Goal: Task Accomplishment & Management: Use online tool/utility

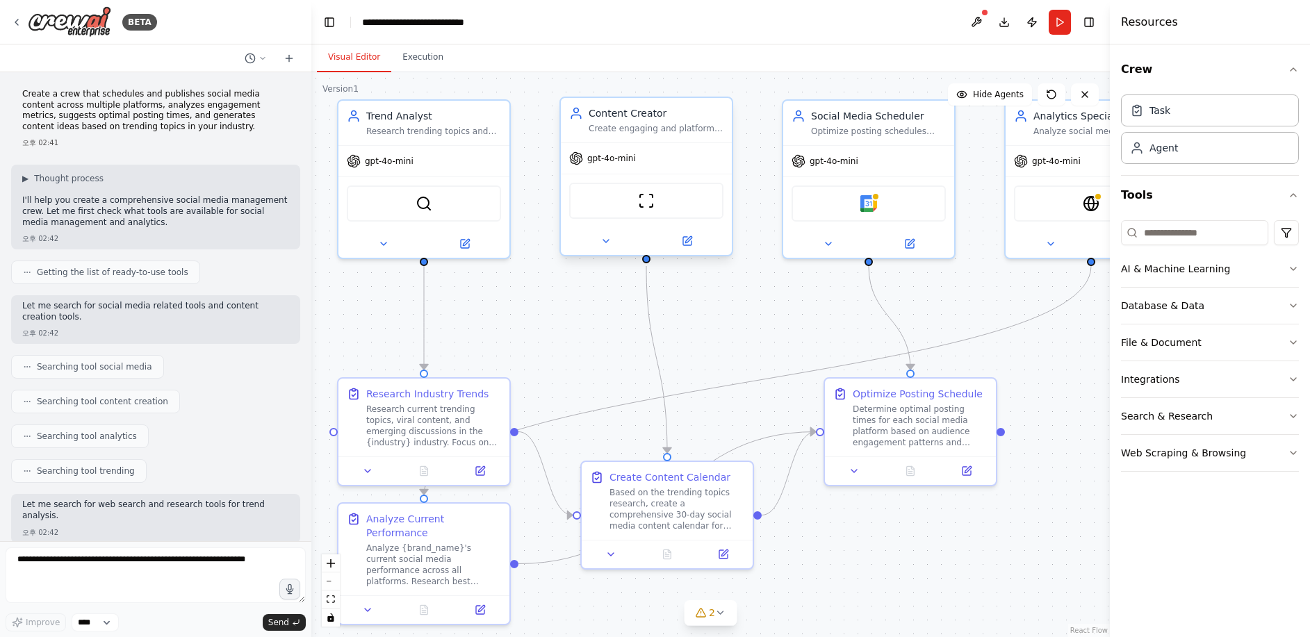
scroll to position [1219, 0]
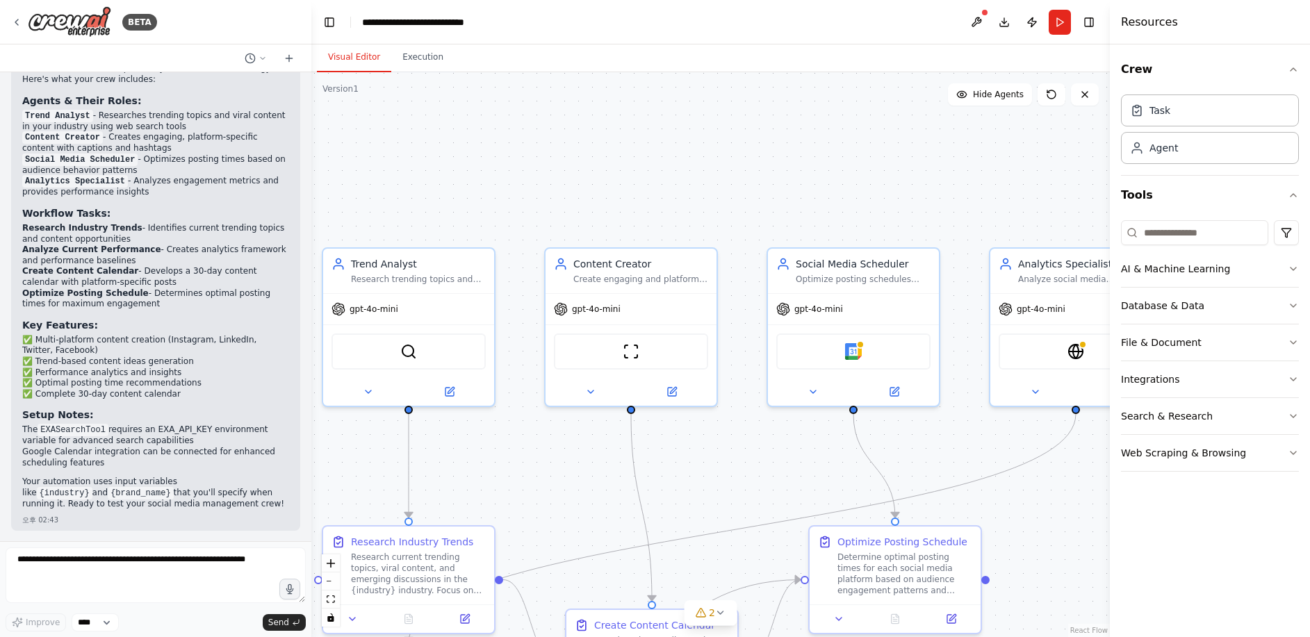
drag, startPoint x: 765, startPoint y: 181, endPoint x: 749, endPoint y: 329, distance: 148.2
click at [749, 329] on div ".deletable-edge-delete-btn { width: 20px; height: 20px; border: 0px solid #ffff…" at bounding box center [710, 354] width 799 height 565
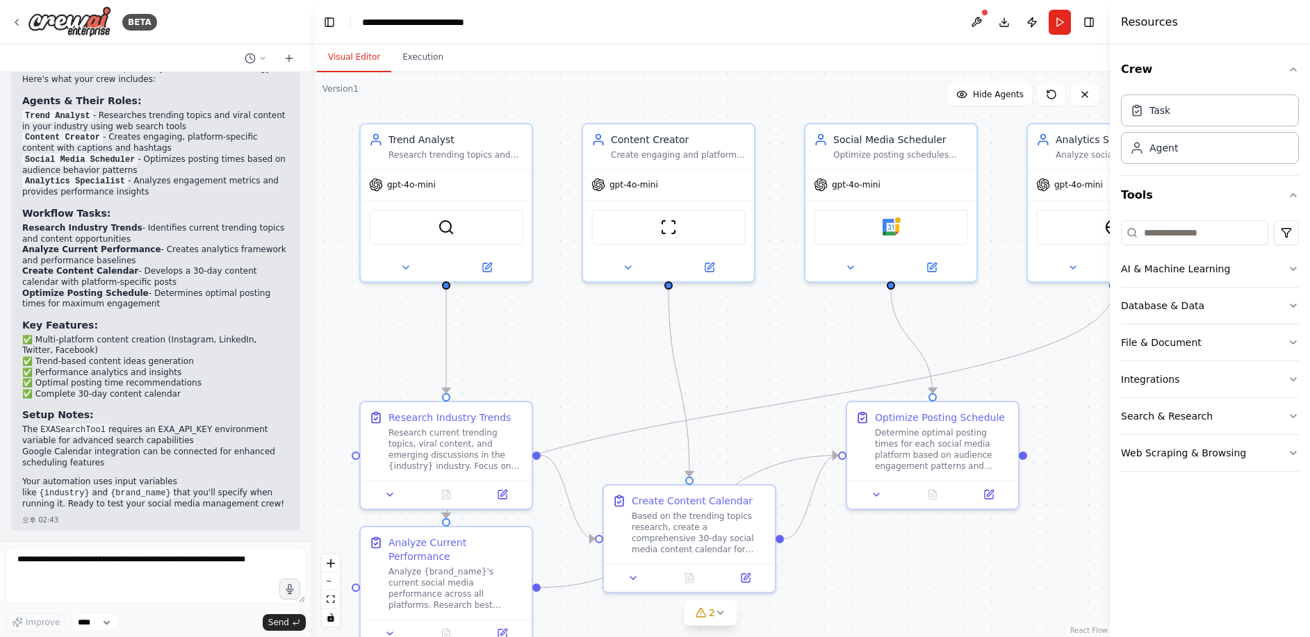
drag, startPoint x: 763, startPoint y: 279, endPoint x: 781, endPoint y: 216, distance: 65.8
click at [781, 216] on div ".deletable-edge-delete-btn { width: 20px; height: 20px; border: 0px solid #ffff…" at bounding box center [710, 354] width 799 height 565
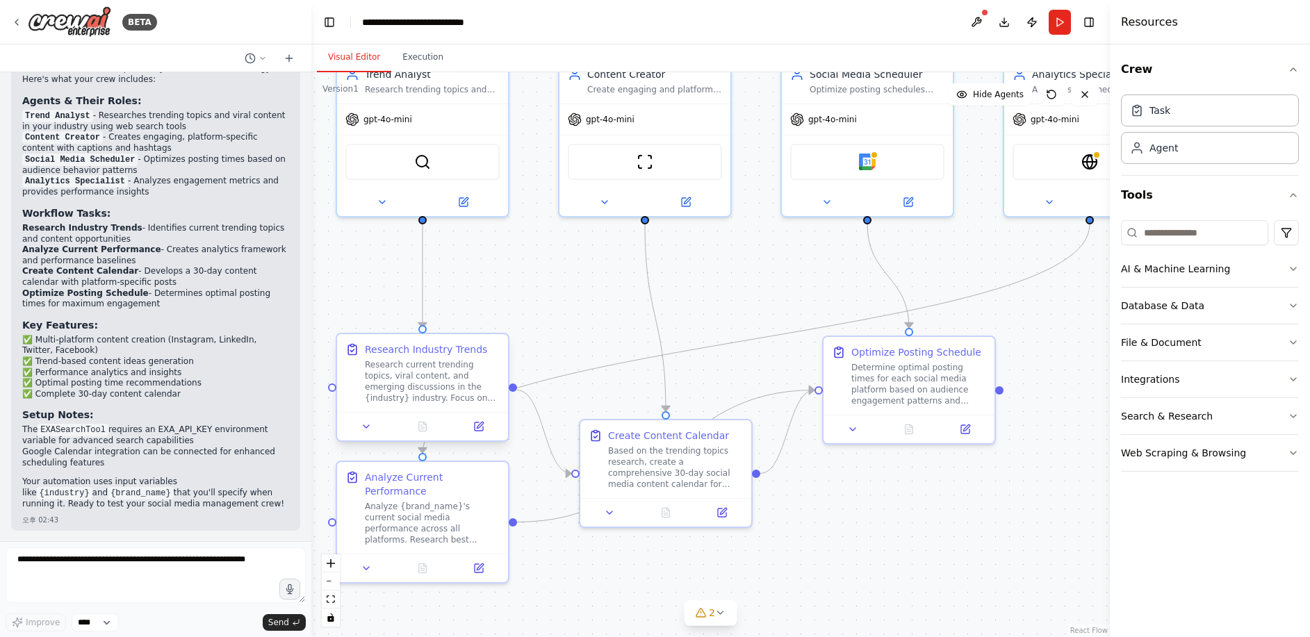
drag, startPoint x: 576, startPoint y: 386, endPoint x: 457, endPoint y: 348, distance: 124.7
click at [548, 294] on div ".deletable-edge-delete-btn { width: 20px; height: 20px; border: 0px solid #ffff…" at bounding box center [710, 354] width 799 height 565
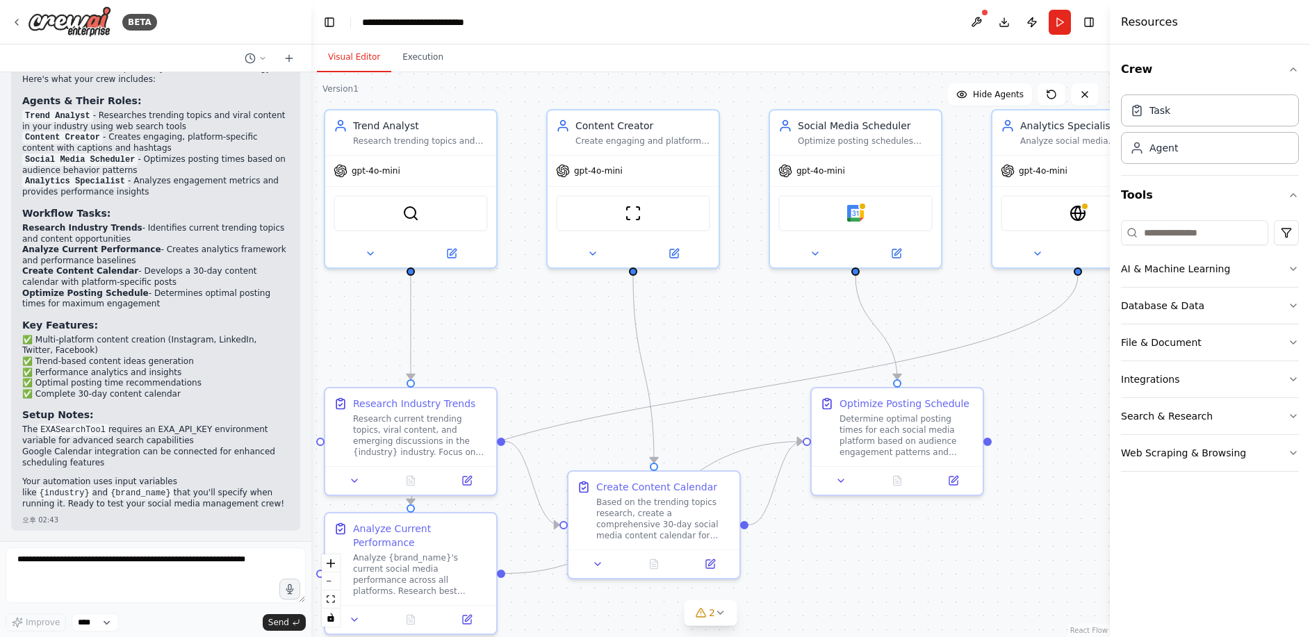
drag, startPoint x: 726, startPoint y: 313, endPoint x: 720, endPoint y: 375, distance: 62.1
click at [721, 374] on div ".deletable-edge-delete-btn { width: 20px; height: 20px; border: 0px solid #ffff…" at bounding box center [710, 354] width 799 height 565
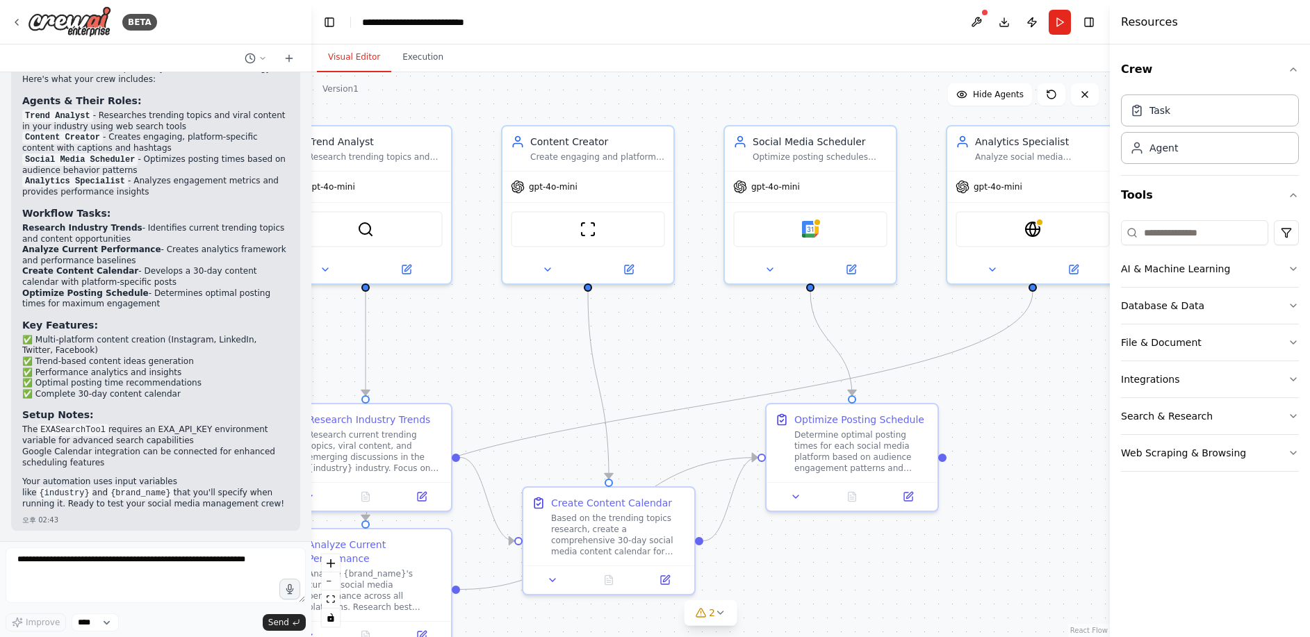
drag, startPoint x: 965, startPoint y: 233, endPoint x: 916, endPoint y: 234, distance: 49.4
click at [916, 234] on div ".deletable-edge-delete-btn { width: 20px; height: 20px; border: 0px solid #ffff…" at bounding box center [710, 354] width 799 height 565
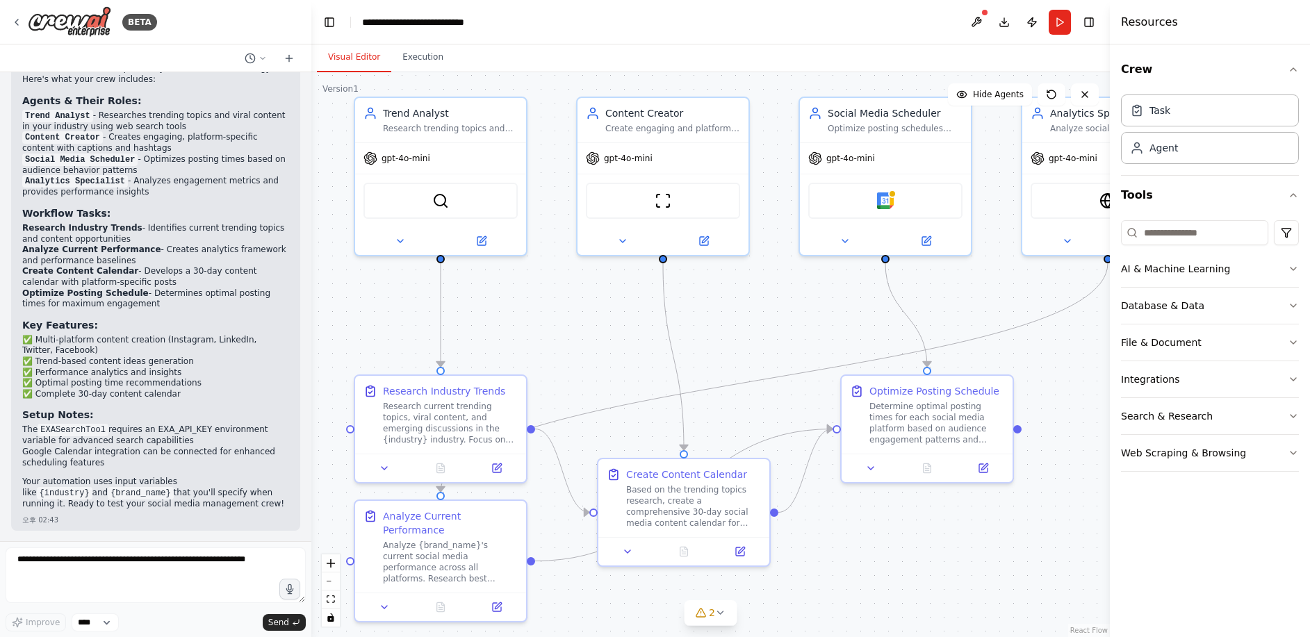
drag, startPoint x: 482, startPoint y: 352, endPoint x: 507, endPoint y: 339, distance: 27.7
click at [507, 339] on div ".deletable-edge-delete-btn { width: 20px; height: 20px; border: 0px solid #ffff…" at bounding box center [710, 354] width 799 height 565
drag, startPoint x: 826, startPoint y: 317, endPoint x: 685, endPoint y: 327, distance: 141.5
click at [685, 327] on div ".deletable-edge-delete-btn { width: 20px; height: 20px; border: 0px solid #ffff…" at bounding box center [710, 354] width 799 height 565
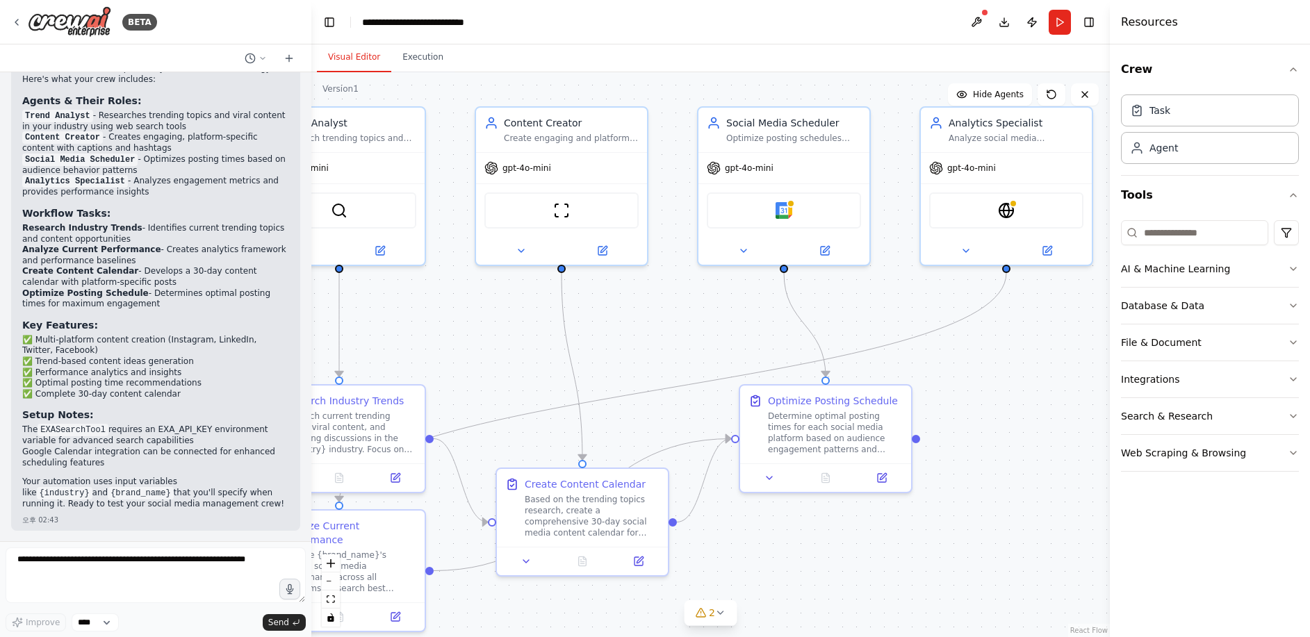
drag, startPoint x: 460, startPoint y: 339, endPoint x: 502, endPoint y: 340, distance: 41.7
click at [503, 339] on div ".deletable-edge-delete-btn { width: 20px; height: 20px; border: 0px solid #ffff…" at bounding box center [710, 354] width 799 height 565
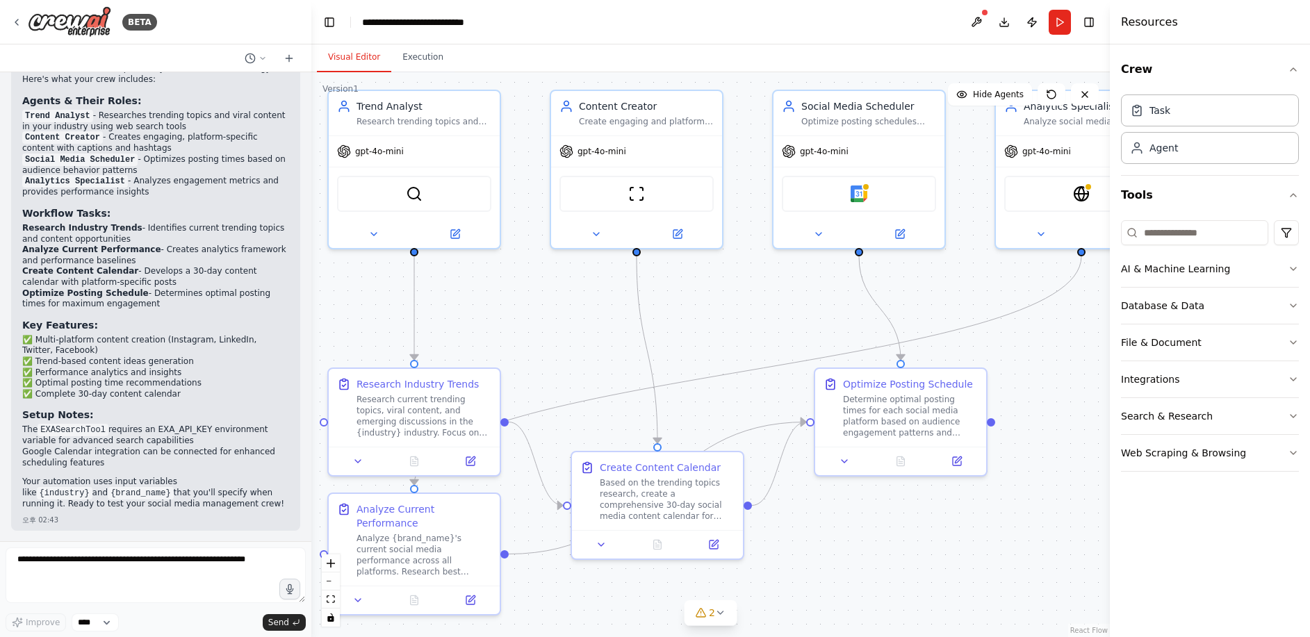
drag, startPoint x: 473, startPoint y: 256, endPoint x: 546, endPoint y: 239, distance: 74.9
click at [546, 239] on div ".deletable-edge-delete-btn { width: 20px; height: 20px; border: 0px solid #ffff…" at bounding box center [710, 354] width 799 height 565
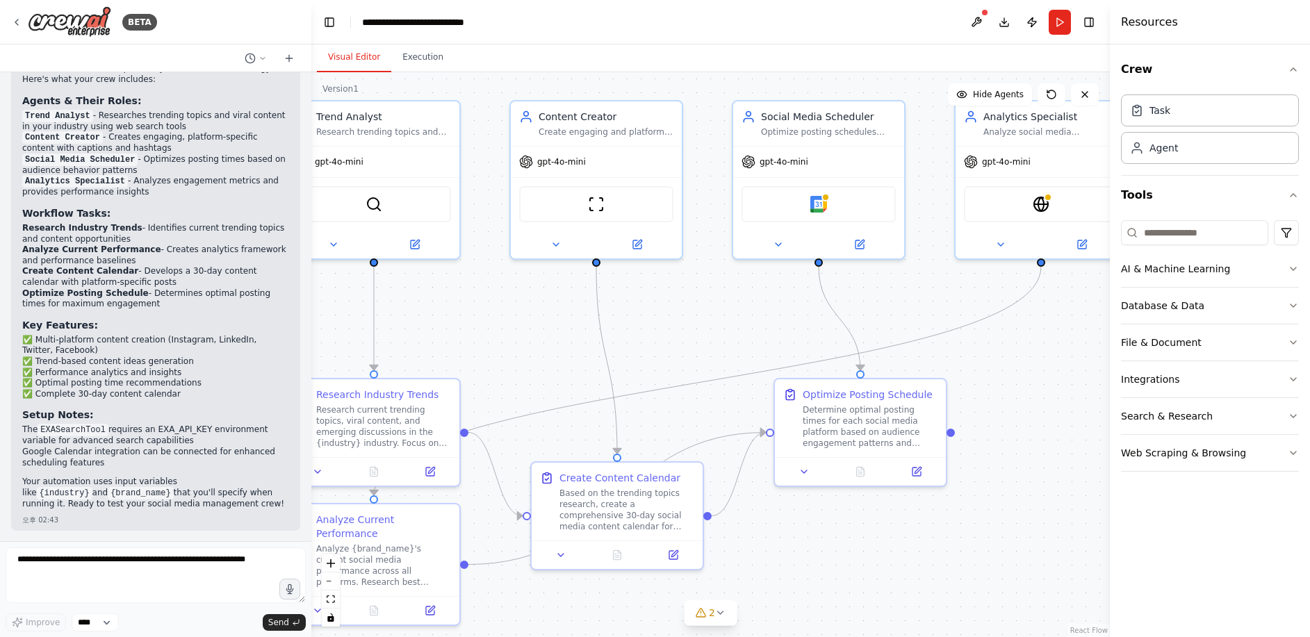
drag, startPoint x: 551, startPoint y: 325, endPoint x: 511, endPoint y: 335, distance: 41.6
click at [511, 335] on div ".deletable-edge-delete-btn { width: 20px; height: 20px; border: 0px solid #ffff…" at bounding box center [710, 354] width 799 height 565
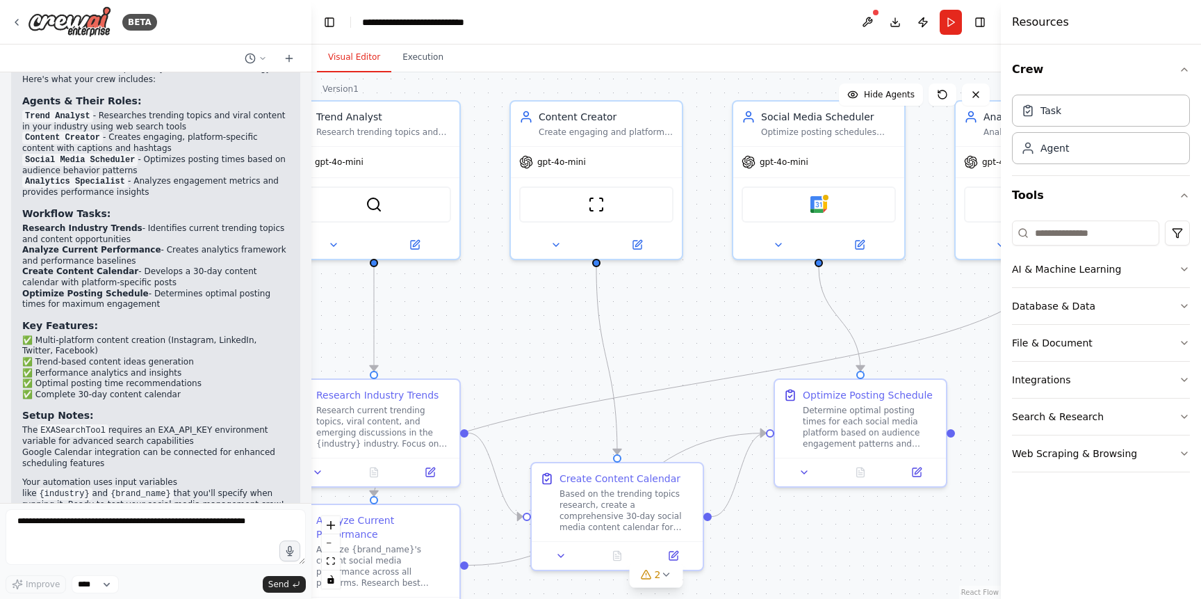
scroll to position [1224, 0]
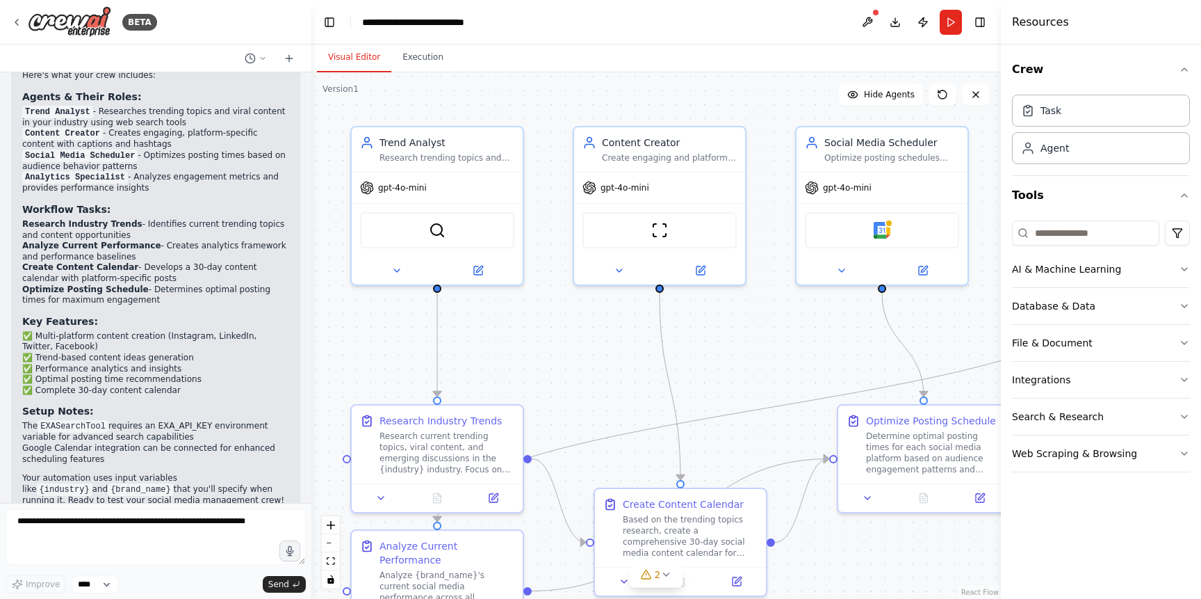
drag, startPoint x: 517, startPoint y: 153, endPoint x: 571, endPoint y: 175, distance: 58.0
click at [571, 175] on div ".deletable-edge-delete-btn { width: 20px; height: 20px; border: 0px solid #ffff…" at bounding box center [656, 335] width 690 height 526
